Goal: Book appointment/travel/reservation

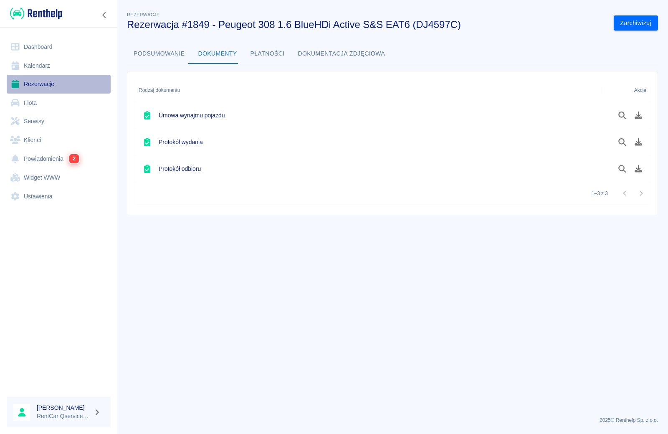
click at [34, 84] on link "Rezerwacje" at bounding box center [59, 84] width 104 height 19
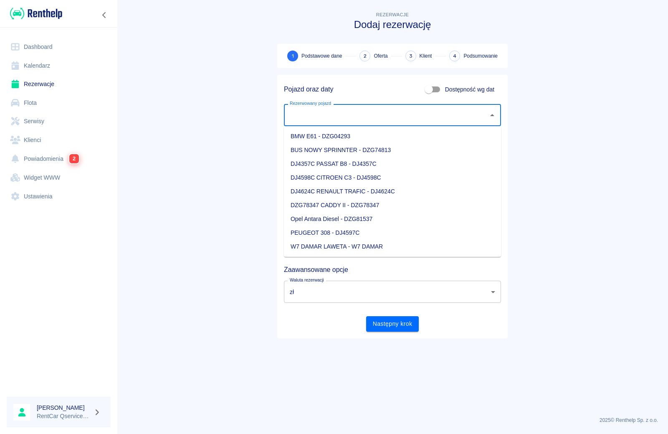
click at [347, 116] on input "Rezerwowany pojazd" at bounding box center [386, 115] width 197 height 15
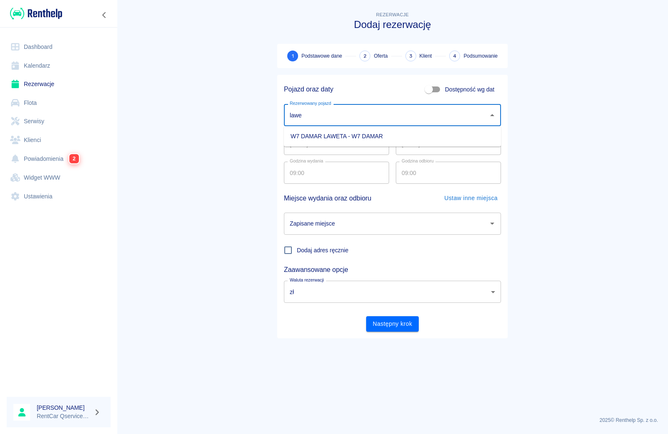
click at [335, 137] on li "W7 DAMAR LAWETA - W7 DAMAR" at bounding box center [392, 136] width 217 height 14
type input "W7 DAMAR LAWETA - W7 DAMAR"
click at [335, 146] on input "[DATE]" at bounding box center [336, 144] width 105 height 22
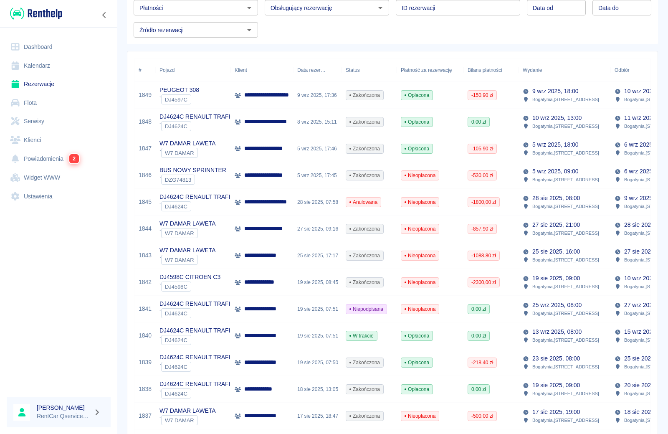
scroll to position [84, 0]
